Goal: Information Seeking & Learning: Find specific page/section

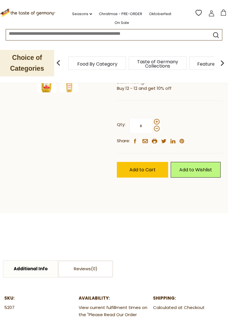
scroll to position [155, 0]
